Goal: Task Accomplishment & Management: Manage account settings

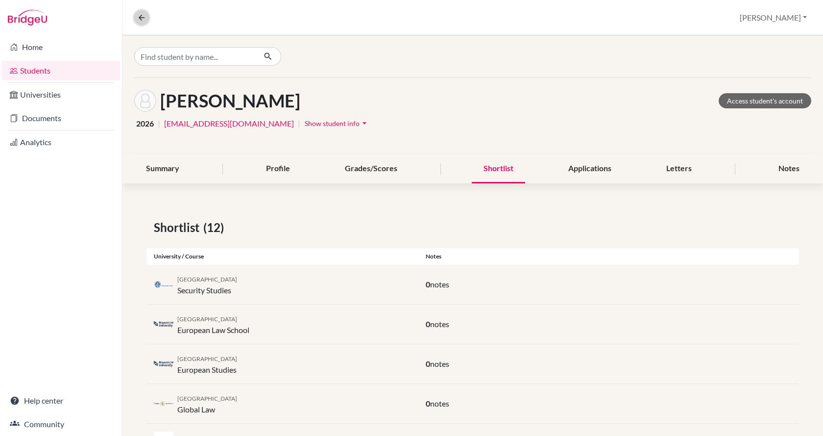
click at [137, 18] on icon at bounding box center [141, 17] width 9 height 9
click at [138, 18] on div "Overview Student details [PERSON_NAME] Profile School Settings Log out" at bounding box center [473, 17] width 701 height 35
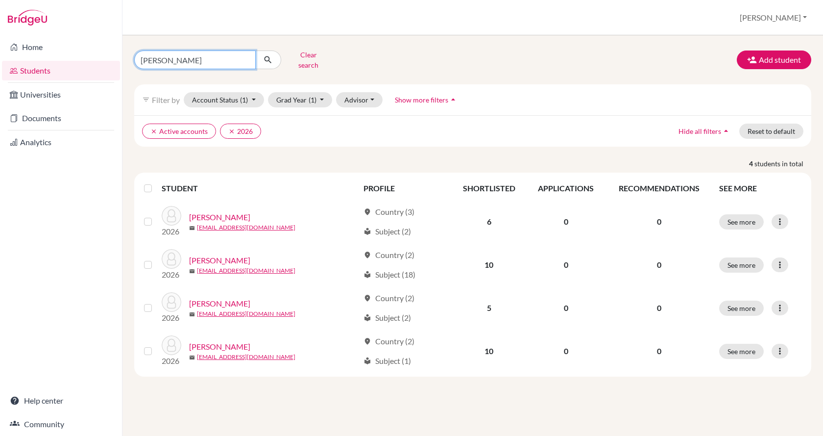
click at [176, 58] on input "[PERSON_NAME]" at bounding box center [195, 59] width 122 height 19
click at [299, 57] on button "Clear search" at bounding box center [308, 59] width 54 height 25
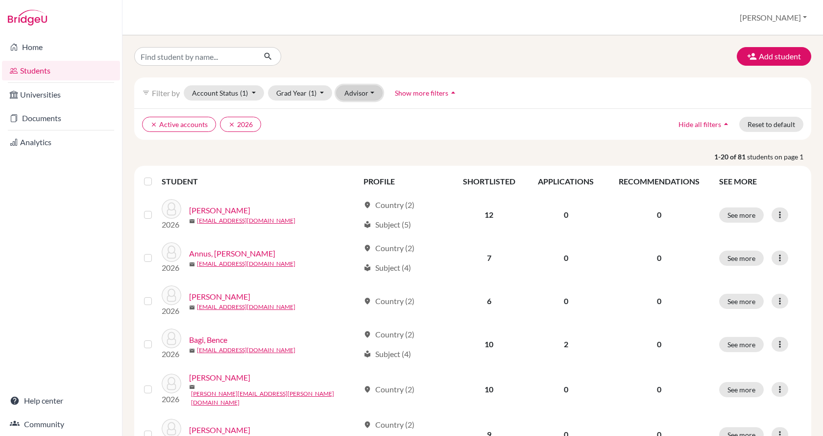
click at [360, 94] on button "Advisor" at bounding box center [359, 92] width 47 height 15
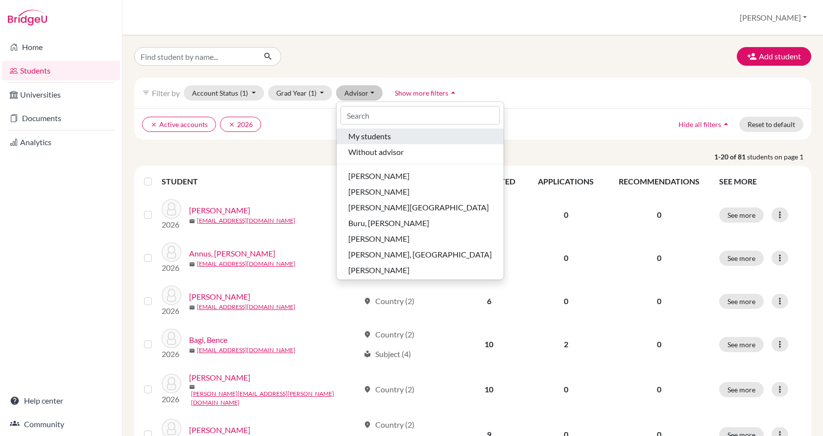
click at [380, 134] on span "My students" at bounding box center [369, 136] width 43 height 12
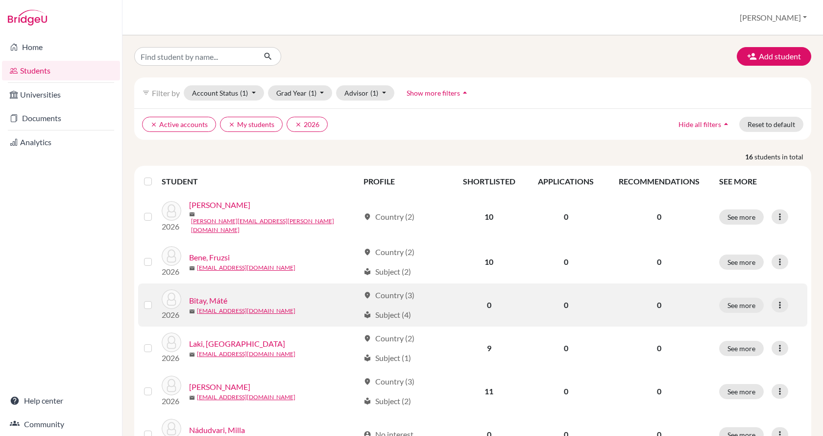
click at [156, 299] on label at bounding box center [156, 299] width 0 height 0
click at [0, 0] on input "checkbox" at bounding box center [0, 0] width 0 height 0
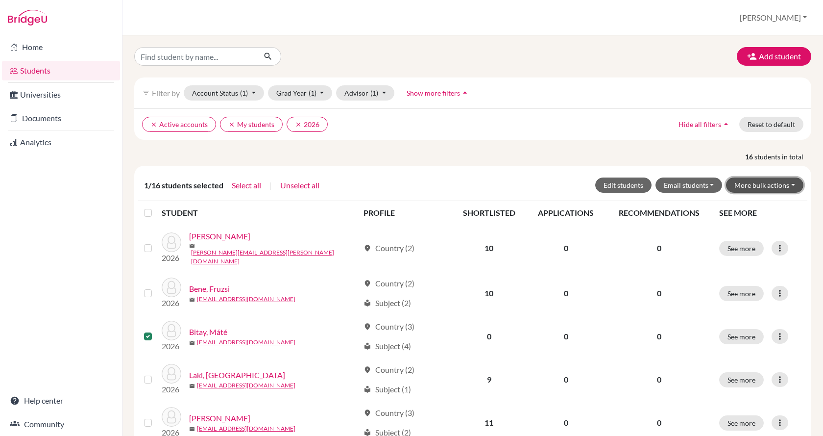
click at [777, 182] on button "More bulk actions" at bounding box center [764, 184] width 77 height 15
click at [763, 201] on button "Archive" at bounding box center [758, 206] width 89 height 16
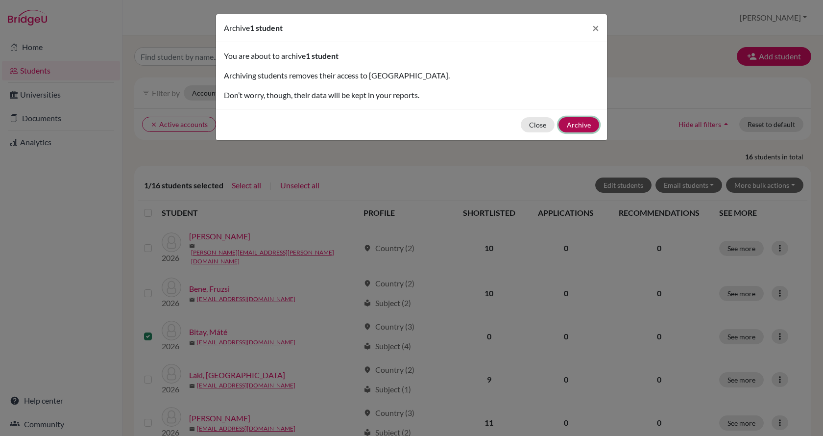
click at [591, 124] on button "Archive" at bounding box center [579, 124] width 41 height 15
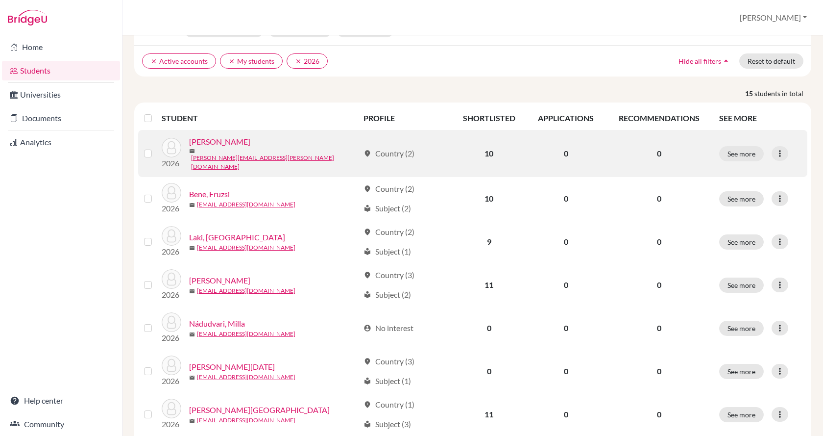
scroll to position [147, 0]
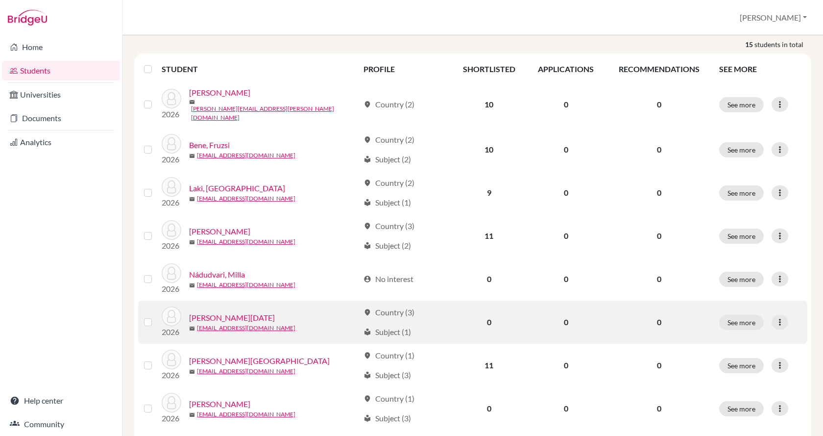
click at [156, 316] on label at bounding box center [156, 316] width 0 height 0
click at [0, 0] on input "checkbox" at bounding box center [0, 0] width 0 height 0
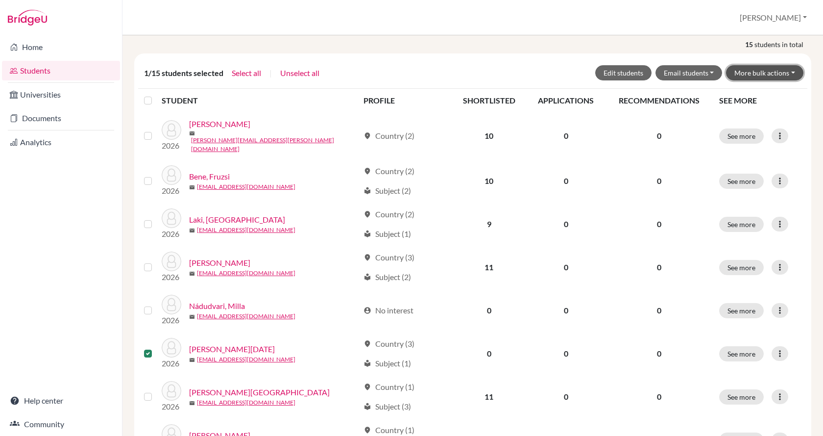
click at [767, 69] on button "More bulk actions" at bounding box center [764, 72] width 77 height 15
click at [763, 95] on button "Archive" at bounding box center [758, 94] width 89 height 16
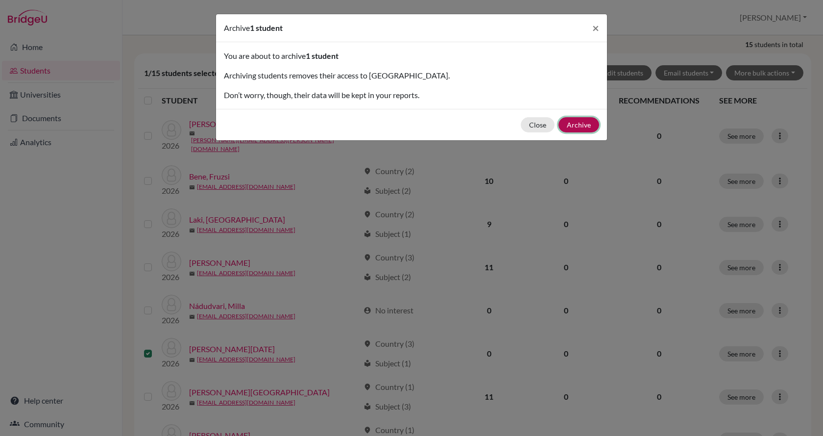
click at [589, 122] on button "Archive" at bounding box center [579, 124] width 41 height 15
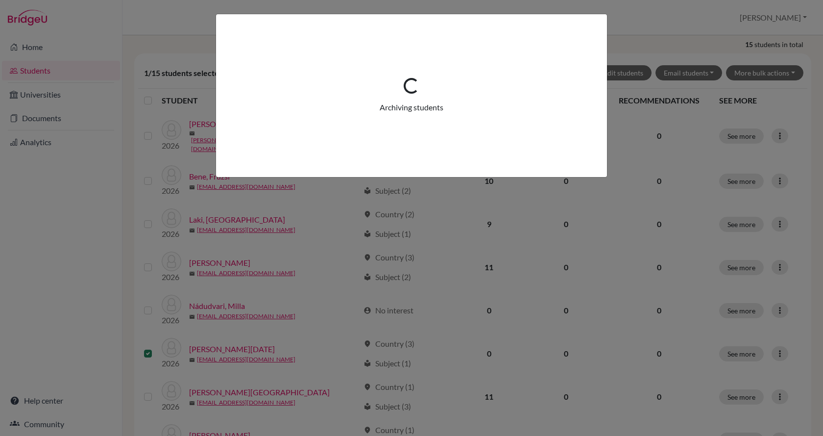
scroll to position [0, 0]
